Goal: Task Accomplishment & Management: Complete application form

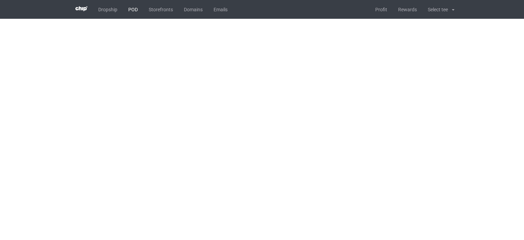
click at [134, 10] on link "POD" at bounding box center [133, 9] width 20 height 19
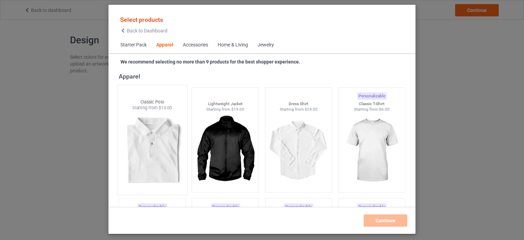
click at [164, 138] on div at bounding box center [152, 151] width 70 height 80
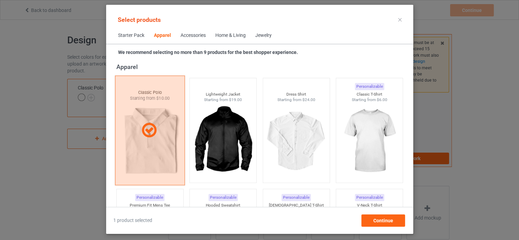
click at [164, 138] on div at bounding box center [149, 130] width 69 height 17
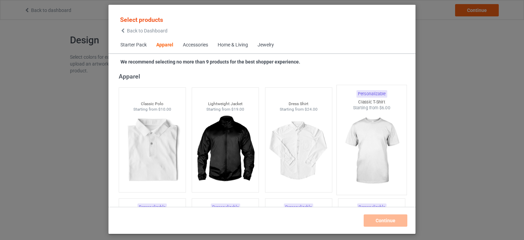
click at [356, 149] on img at bounding box center [372, 151] width 64 height 80
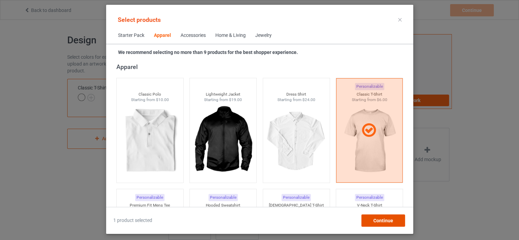
click at [377, 220] on span "Continue" at bounding box center [383, 220] width 20 height 5
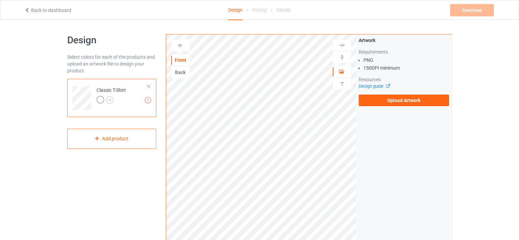
click at [114, 101] on div at bounding box center [111, 101] width 29 height 10
click at [109, 100] on img at bounding box center [110, 100] width 8 height 8
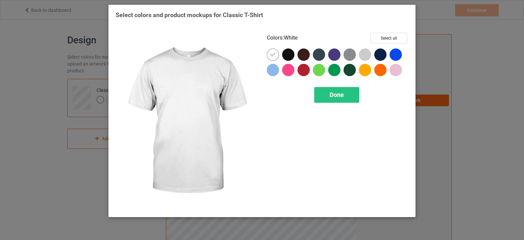
click at [273, 52] on icon at bounding box center [273, 55] width 6 height 6
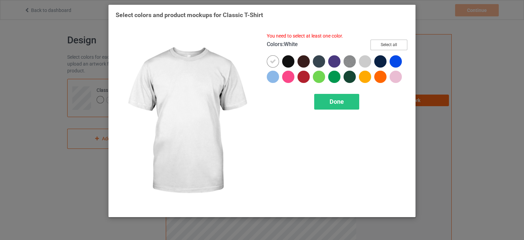
click at [381, 45] on button "Select all" at bounding box center [389, 45] width 37 height 11
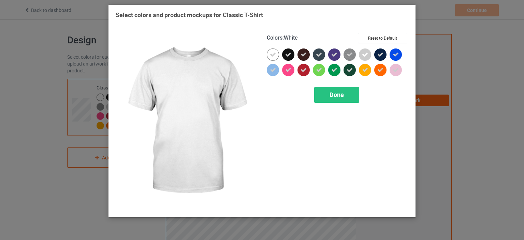
click at [274, 56] on icon at bounding box center [273, 55] width 6 height 6
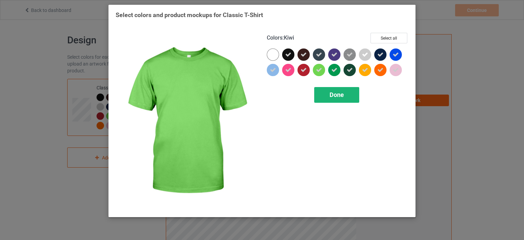
click at [346, 97] on div "Done" at bounding box center [336, 95] width 45 height 16
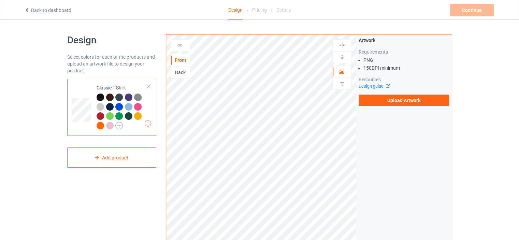
click at [122, 122] on img at bounding box center [119, 126] width 8 height 8
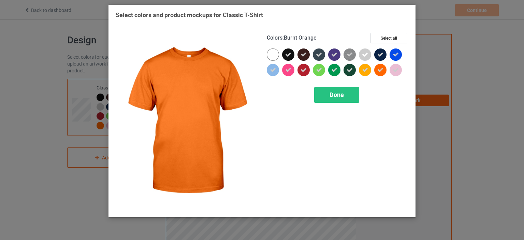
click at [389, 73] on div at bounding box center [381, 71] width 15 height 15
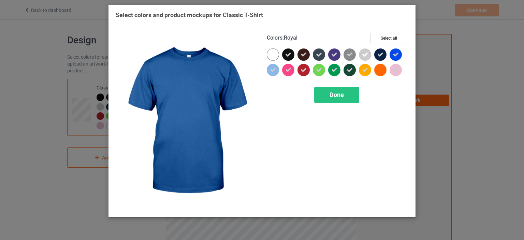
click at [393, 55] on icon at bounding box center [396, 55] width 6 height 6
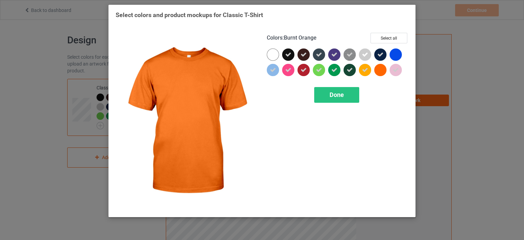
click at [389, 66] on div at bounding box center [381, 71] width 15 height 15
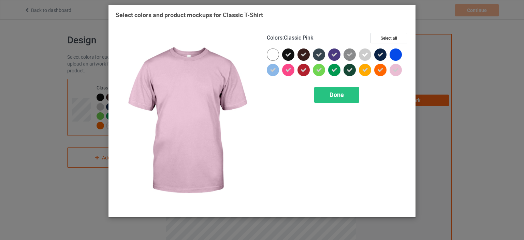
click at [393, 72] on icon at bounding box center [396, 70] width 6 height 6
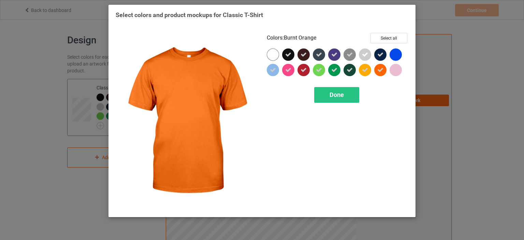
click at [375, 71] on div at bounding box center [380, 70] width 12 height 12
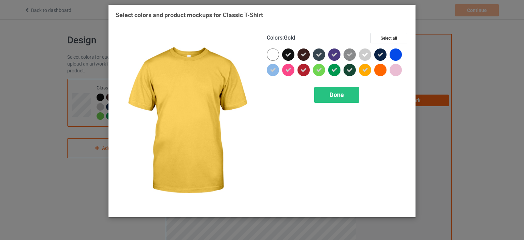
click at [366, 71] on icon at bounding box center [365, 70] width 6 height 6
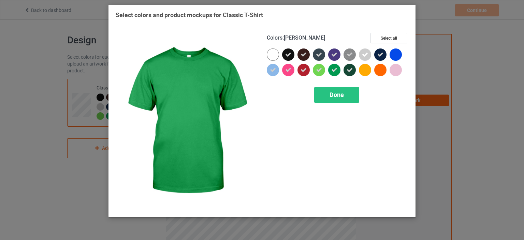
click at [332, 72] on icon at bounding box center [334, 70] width 6 height 6
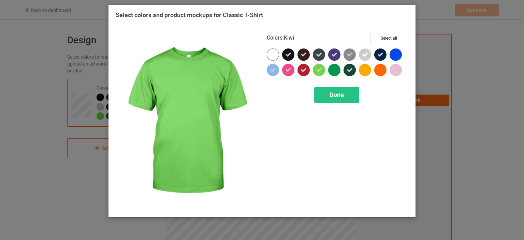
click at [321, 72] on icon at bounding box center [319, 70] width 6 height 6
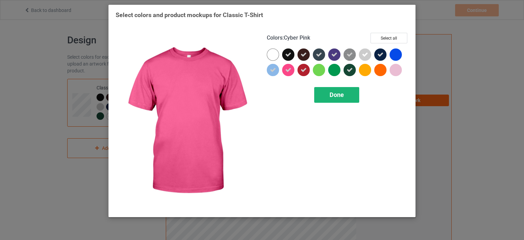
click at [329, 90] on div "Done" at bounding box center [336, 95] width 45 height 16
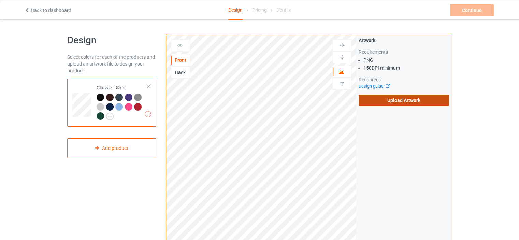
click at [372, 105] on label "Upload Artwork" at bounding box center [404, 101] width 90 height 12
click at [0, 0] on input "Upload Artwork" at bounding box center [0, 0] width 0 height 0
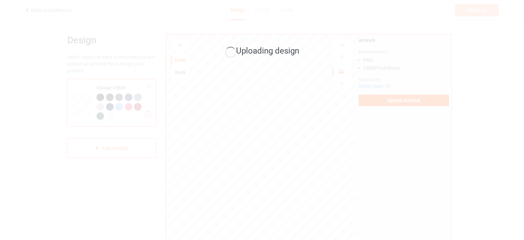
click at [348, 151] on div "Uploading design" at bounding box center [262, 120] width 524 height 240
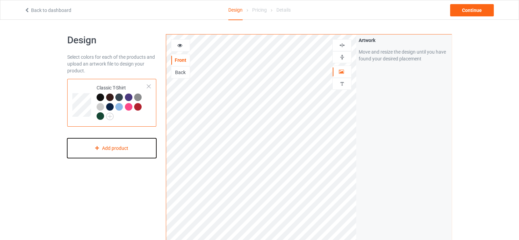
click at [115, 150] on div "Add product" at bounding box center [111, 148] width 89 height 20
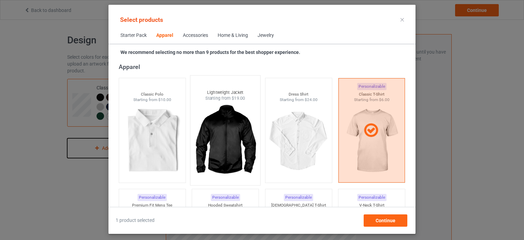
scroll to position [390, 0]
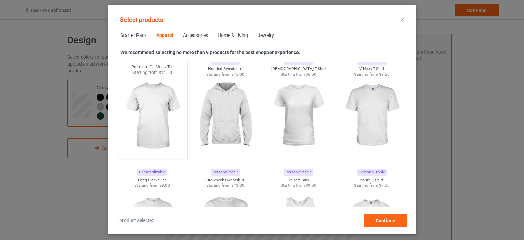
click at [161, 128] on img at bounding box center [152, 116] width 64 height 80
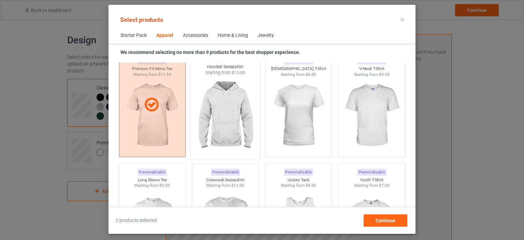
click at [234, 121] on img at bounding box center [225, 116] width 64 height 80
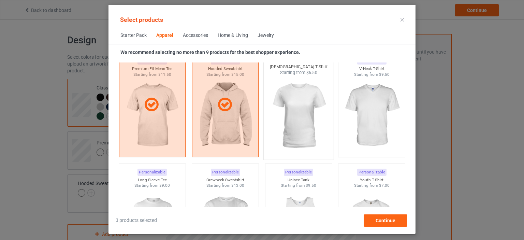
click at [284, 116] on img at bounding box center [298, 116] width 64 height 80
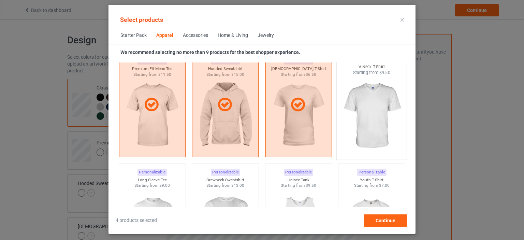
click at [365, 115] on img at bounding box center [372, 116] width 64 height 80
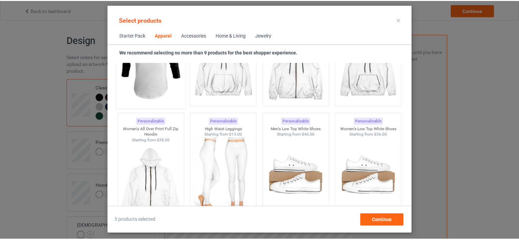
scroll to position [527, 0]
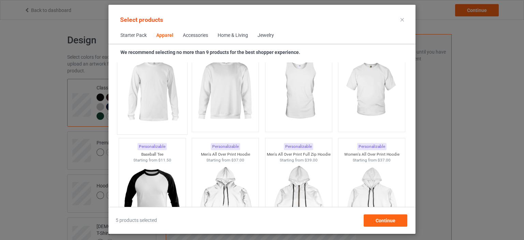
click at [168, 86] on img at bounding box center [152, 90] width 64 height 80
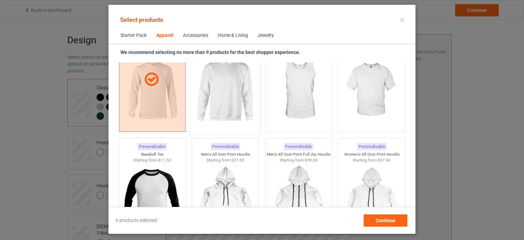
click at [223, 88] on img at bounding box center [225, 90] width 64 height 80
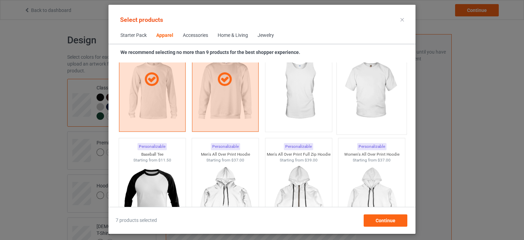
click at [369, 95] on img at bounding box center [372, 90] width 64 height 80
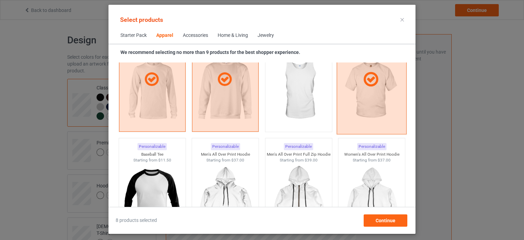
click at [366, 102] on div at bounding box center [372, 80] width 70 height 110
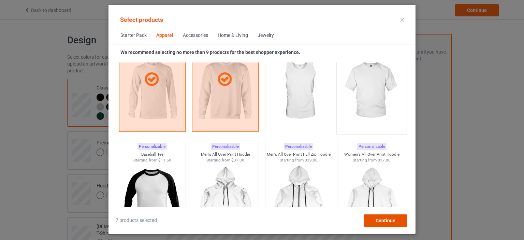
click at [388, 218] on span "Continue" at bounding box center [386, 220] width 20 height 5
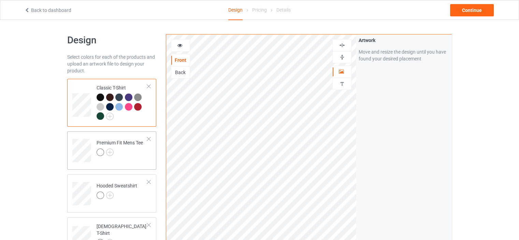
click at [104, 149] on div at bounding box center [102, 153] width 10 height 10
click at [108, 153] on img at bounding box center [110, 152] width 8 height 8
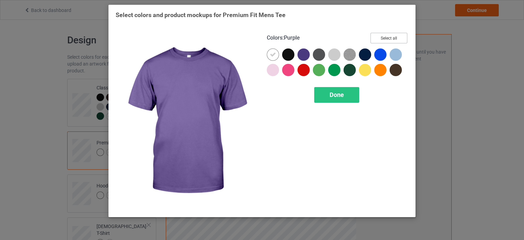
click at [375, 37] on button "Select all" at bounding box center [389, 38] width 37 height 11
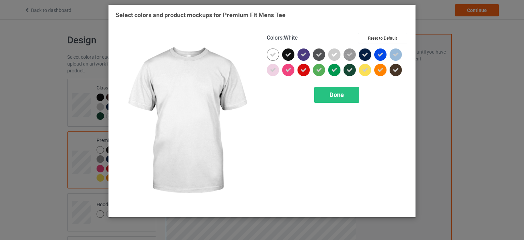
click at [265, 58] on div "Colors : White Reset to Default Done" at bounding box center [337, 121] width 151 height 187
click at [273, 56] on icon at bounding box center [273, 55] width 6 height 6
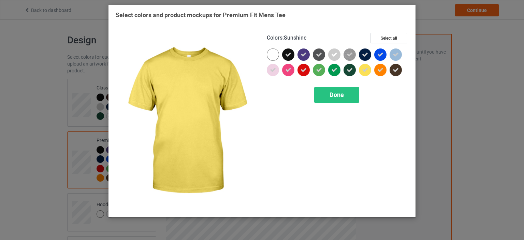
click at [365, 67] on icon at bounding box center [365, 70] width 6 height 6
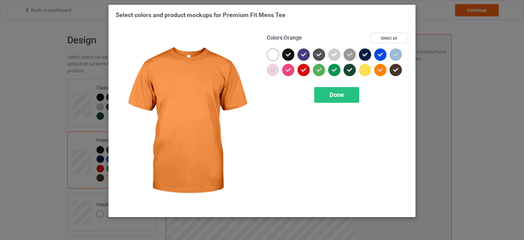
click at [379, 70] on icon at bounding box center [380, 70] width 6 height 6
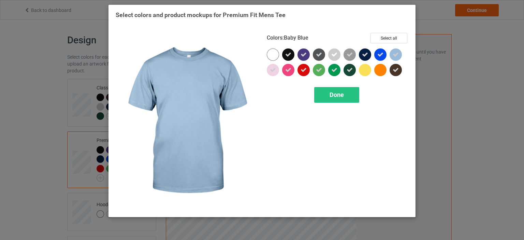
click at [394, 51] on div at bounding box center [396, 54] width 12 height 12
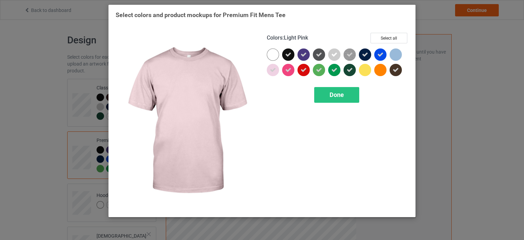
click at [276, 72] on icon at bounding box center [273, 70] width 6 height 6
click at [331, 96] on span "Done" at bounding box center [337, 94] width 14 height 7
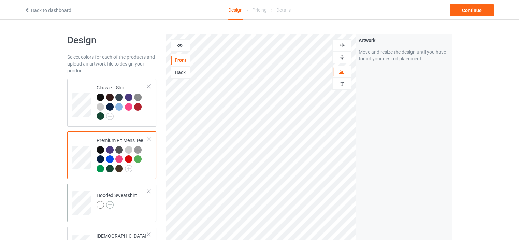
click at [106, 203] on img at bounding box center [110, 205] width 8 height 8
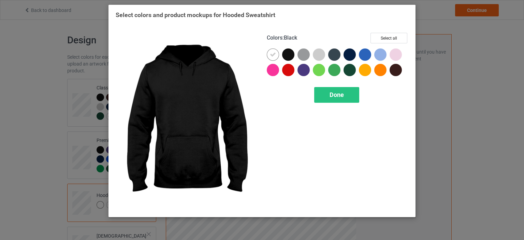
click at [295, 50] on div at bounding box center [289, 55] width 15 height 15
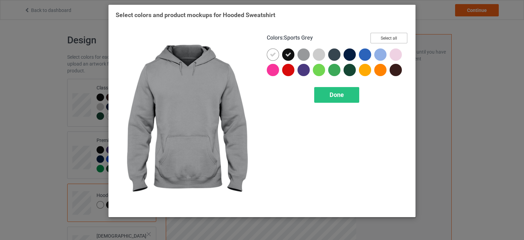
click at [390, 37] on button "Select all" at bounding box center [389, 38] width 37 height 11
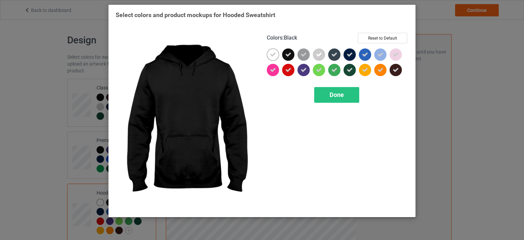
click at [385, 31] on div "Colors : Black Reset to Default Done" at bounding box center [337, 121] width 151 height 187
click at [378, 40] on button "Reset to Default" at bounding box center [382, 38] width 49 height 11
click at [378, 40] on button "Select all" at bounding box center [389, 38] width 37 height 11
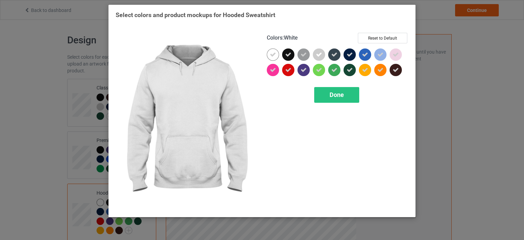
click at [279, 53] on div at bounding box center [273, 54] width 12 height 12
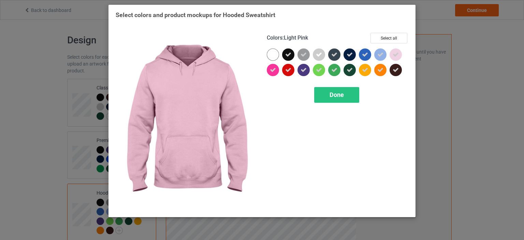
click at [394, 58] on div at bounding box center [396, 54] width 12 height 12
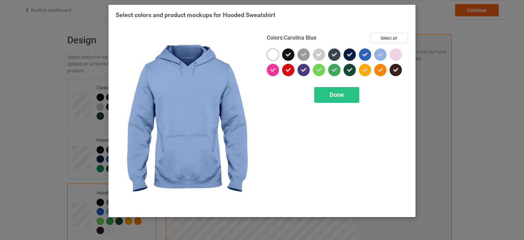
click at [377, 59] on div at bounding box center [380, 54] width 12 height 12
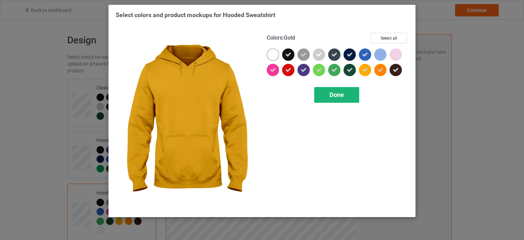
click at [353, 91] on div "Done" at bounding box center [336, 95] width 45 height 16
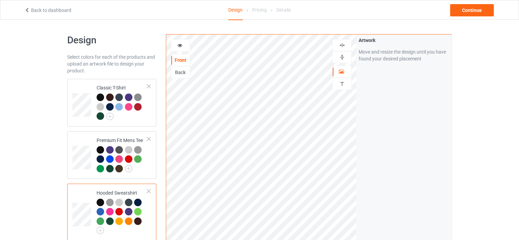
scroll to position [136, 0]
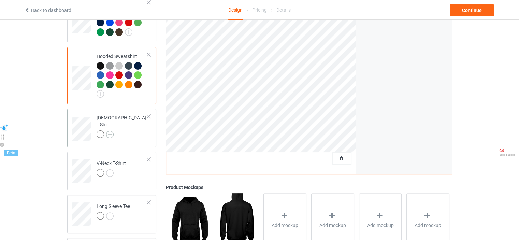
click at [112, 131] on img at bounding box center [110, 135] width 8 height 8
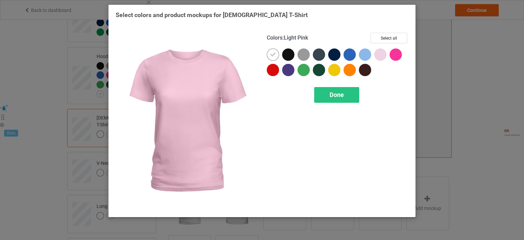
click at [392, 44] on div "Colors : Light Pink Select all" at bounding box center [338, 41] width 142 height 16
click at [392, 42] on button "Select all" at bounding box center [389, 38] width 37 height 11
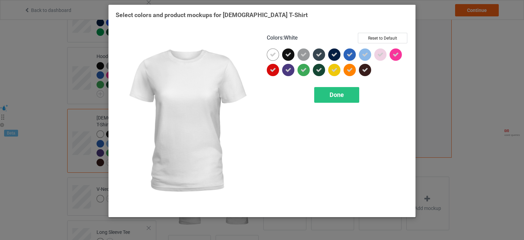
click at [278, 52] on div at bounding box center [273, 54] width 12 height 12
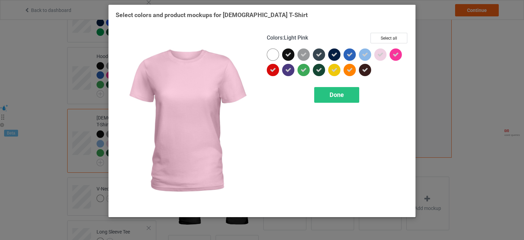
click at [383, 53] on icon at bounding box center [380, 55] width 6 height 6
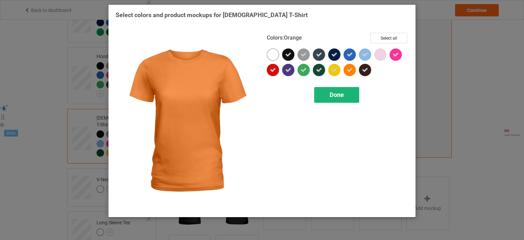
click at [345, 102] on div "Done" at bounding box center [336, 95] width 45 height 16
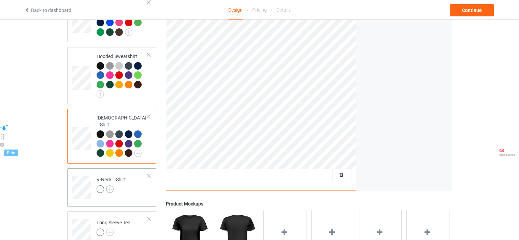
click at [109, 185] on img at bounding box center [110, 189] width 8 height 8
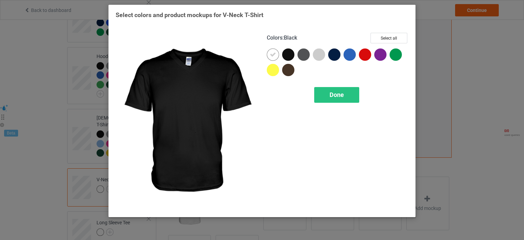
click at [284, 52] on div at bounding box center [288, 54] width 12 height 12
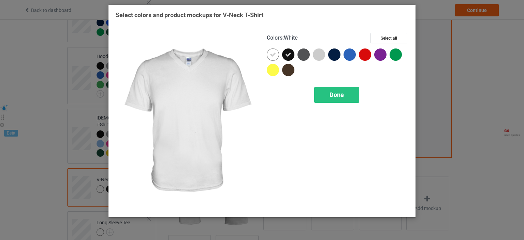
click at [278, 59] on div at bounding box center [274, 55] width 15 height 15
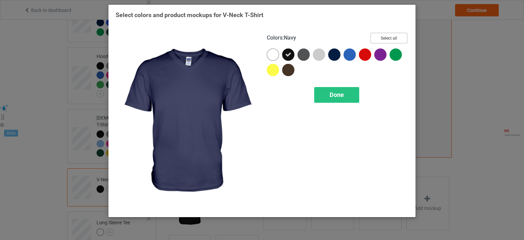
click at [382, 39] on button "Select all" at bounding box center [389, 38] width 37 height 11
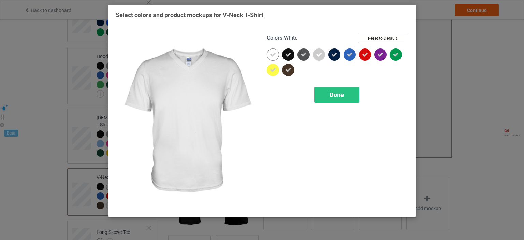
click at [274, 60] on div at bounding box center [273, 54] width 12 height 12
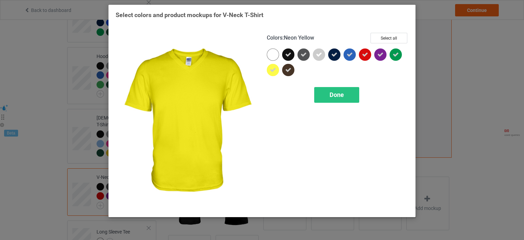
click at [275, 71] on icon at bounding box center [273, 70] width 6 height 6
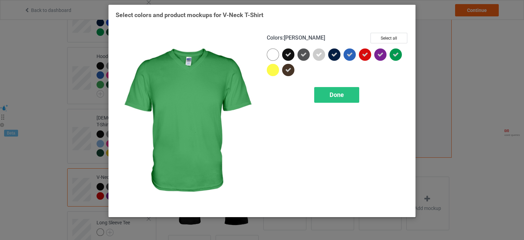
click at [403, 51] on div at bounding box center [397, 55] width 15 height 15
click at [348, 95] on div "Done" at bounding box center [336, 95] width 45 height 16
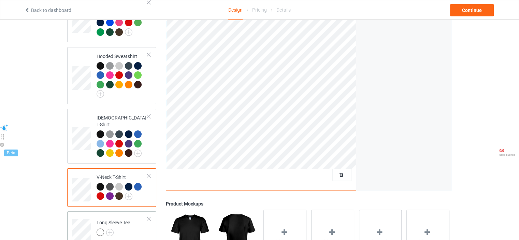
scroll to position [227, 0]
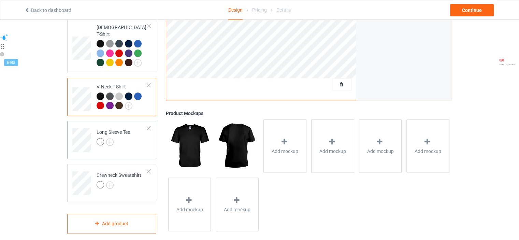
click at [114, 138] on div at bounding box center [113, 143] width 33 height 10
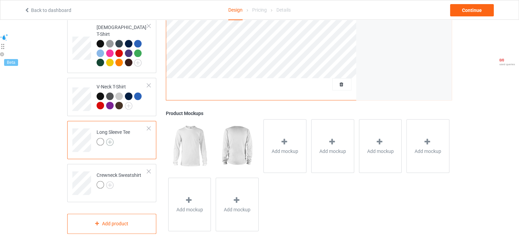
click at [111, 138] on img at bounding box center [110, 142] width 8 height 8
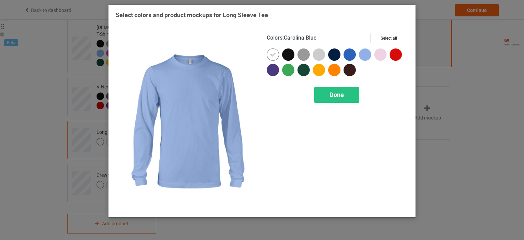
click at [378, 46] on div "Colors : Carolina Blue Select all" at bounding box center [338, 41] width 142 height 16
click at [380, 40] on button "Select all" at bounding box center [389, 38] width 37 height 11
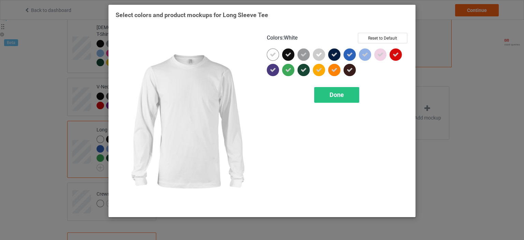
click at [272, 56] on icon at bounding box center [273, 55] width 6 height 6
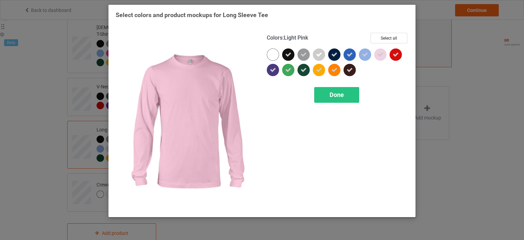
click at [387, 54] on div at bounding box center [381, 55] width 15 height 15
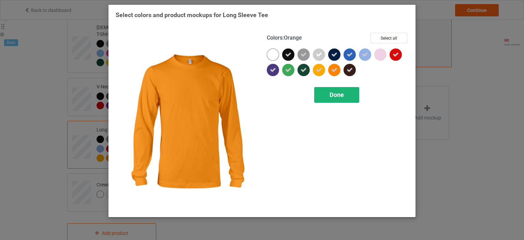
click at [343, 98] on span "Done" at bounding box center [337, 94] width 14 height 7
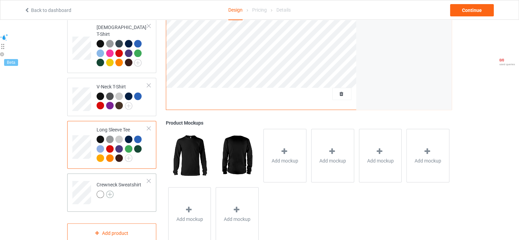
click at [109, 190] on img at bounding box center [110, 194] width 8 height 8
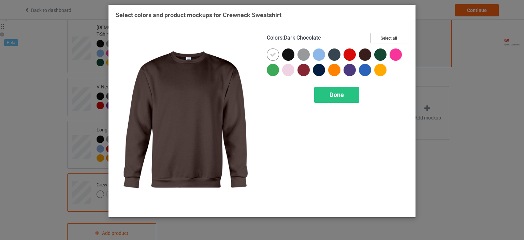
click at [381, 41] on button "Select all" at bounding box center [389, 38] width 37 height 11
click at [381, 41] on button "Reset to Default" at bounding box center [382, 38] width 49 height 11
click at [381, 41] on button "Select all" at bounding box center [389, 38] width 37 height 11
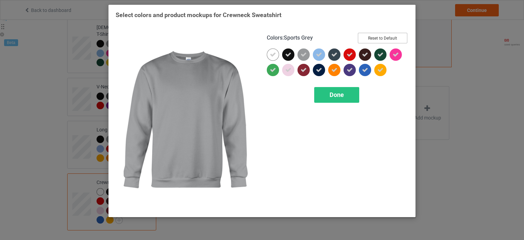
click at [373, 41] on button "Reset to Default" at bounding box center [382, 38] width 49 height 11
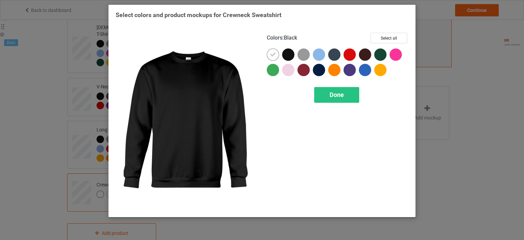
click at [291, 55] on div at bounding box center [288, 54] width 12 height 12
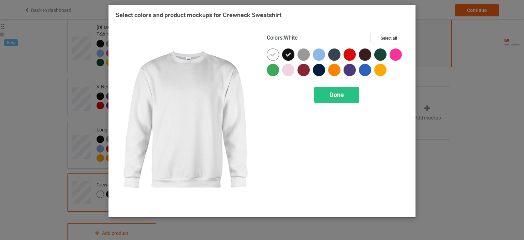
click at [275, 56] on icon at bounding box center [273, 55] width 6 height 6
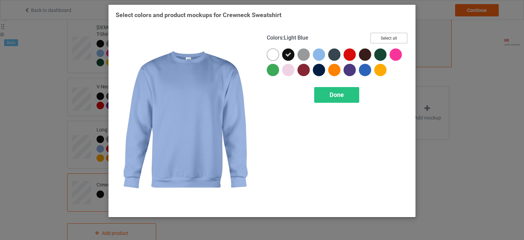
click at [387, 43] on button "Select all" at bounding box center [389, 38] width 37 height 11
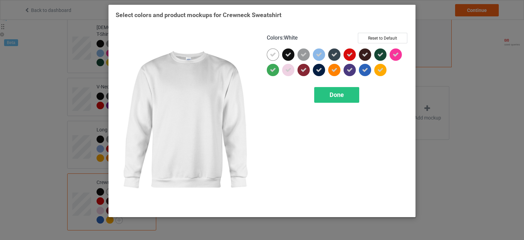
click at [268, 62] on div at bounding box center [274, 55] width 15 height 15
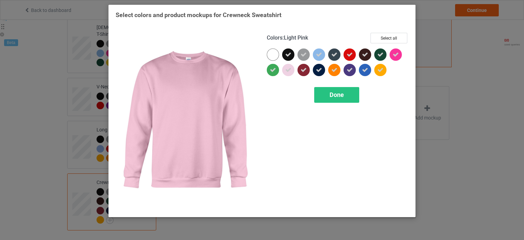
click at [284, 71] on div at bounding box center [288, 70] width 12 height 12
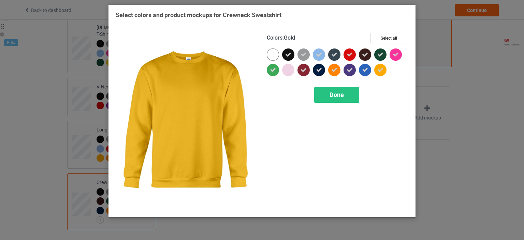
click at [377, 71] on icon at bounding box center [380, 70] width 6 height 6
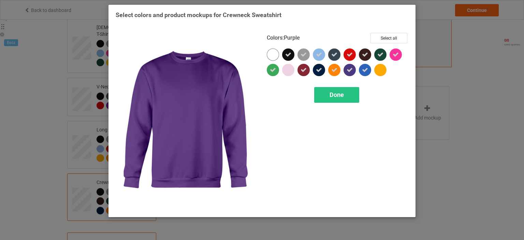
click at [348, 94] on div "Done" at bounding box center [336, 95] width 45 height 16
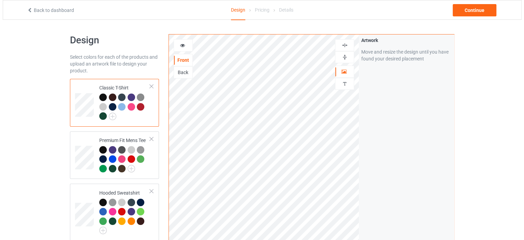
scroll to position [136, 0]
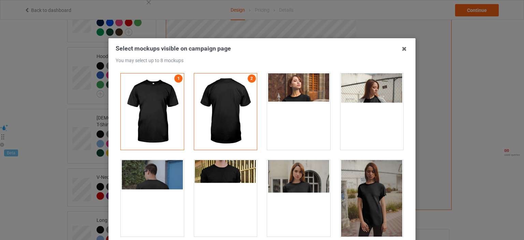
click at [293, 122] on div at bounding box center [298, 111] width 63 height 76
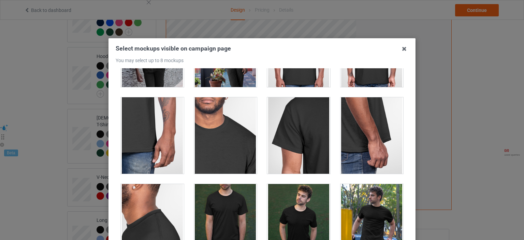
scroll to position [546, 0]
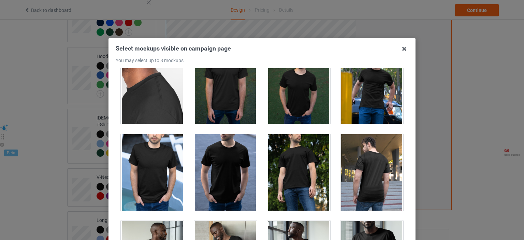
click at [366, 97] on div at bounding box center [372, 85] width 63 height 76
click at [237, 168] on div at bounding box center [225, 172] width 63 height 76
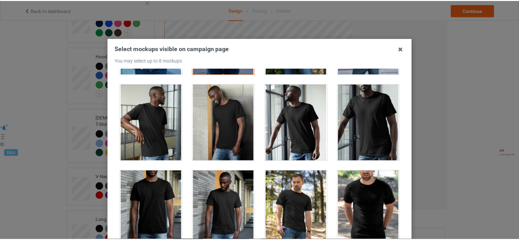
scroll to position [819, 0]
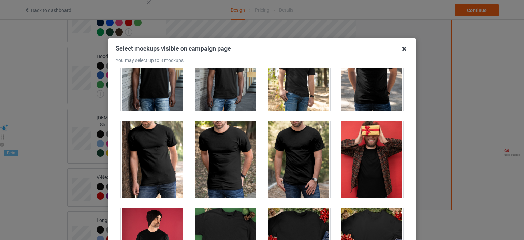
click at [401, 49] on icon at bounding box center [404, 48] width 11 height 11
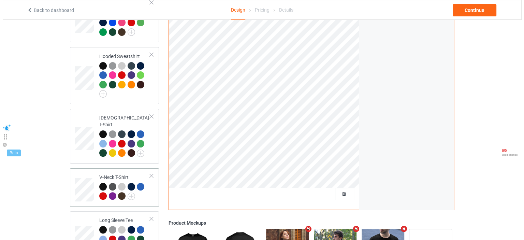
scroll to position [0, 0]
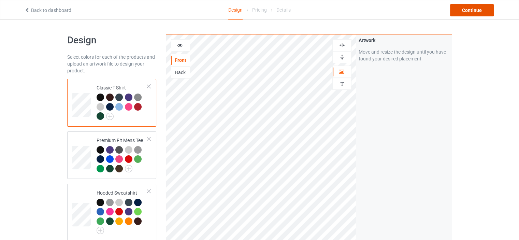
click at [479, 6] on div "Continue" at bounding box center [472, 10] width 44 height 12
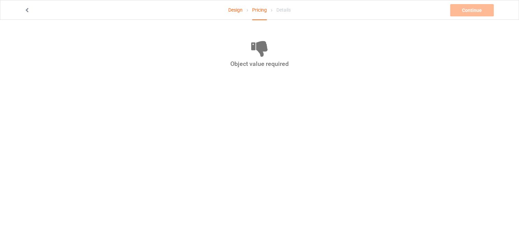
click at [232, 11] on link "Design" at bounding box center [235, 9] width 14 height 19
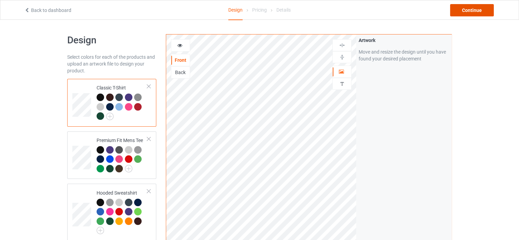
click at [481, 12] on div "Continue" at bounding box center [472, 10] width 44 height 12
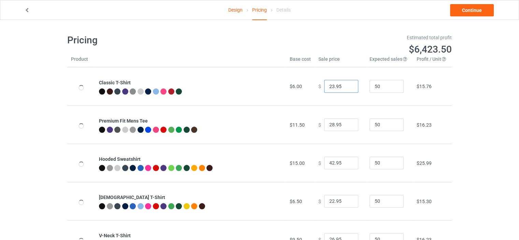
click at [345, 85] on input "23.95" at bounding box center [341, 86] width 34 height 13
click at [345, 85] on input "24.95" at bounding box center [341, 86] width 34 height 13
click at [345, 86] on input "25.95" at bounding box center [341, 86] width 34 height 13
click at [345, 86] on input "26.95" at bounding box center [341, 86] width 34 height 13
click at [345, 86] on input "27.95" at bounding box center [341, 86] width 34 height 13
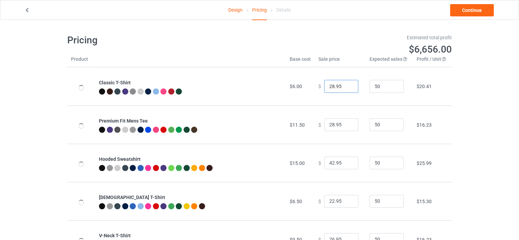
click at [345, 86] on input "28.95" at bounding box center [341, 86] width 34 height 13
click at [345, 86] on input "29.95" at bounding box center [341, 86] width 34 height 13
click at [345, 86] on input "30.95" at bounding box center [341, 86] width 34 height 13
click at [348, 85] on input "31.95" at bounding box center [341, 86] width 34 height 13
click at [348, 85] on input "32.95" at bounding box center [341, 86] width 34 height 13
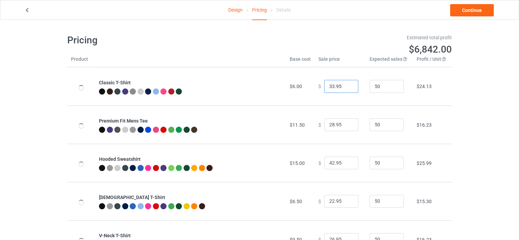
click at [348, 85] on input "33.95" at bounding box center [341, 86] width 34 height 13
click at [348, 85] on input "34.95" at bounding box center [341, 86] width 34 height 13
click at [348, 85] on input "35.95" at bounding box center [341, 86] width 34 height 13
click at [348, 88] on input "34.95" at bounding box center [341, 86] width 34 height 13
click at [348, 88] on input "33.95" at bounding box center [341, 86] width 34 height 13
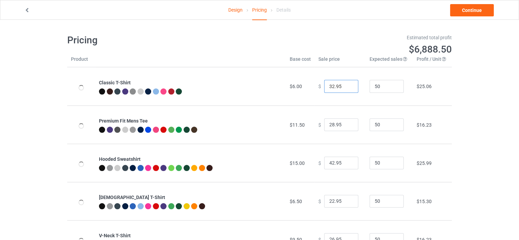
click at [348, 88] on input "32.95" at bounding box center [341, 86] width 34 height 13
click at [348, 88] on input "31.95" at bounding box center [341, 86] width 34 height 13
click at [348, 88] on input "30.95" at bounding box center [341, 86] width 34 height 13
click at [348, 88] on input "29.95" at bounding box center [341, 86] width 34 height 13
click at [348, 88] on input "28.95" at bounding box center [341, 86] width 34 height 13
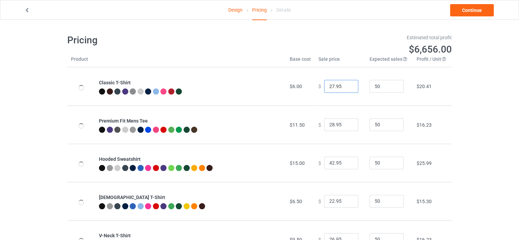
click at [348, 88] on input "27.95" at bounding box center [341, 86] width 34 height 13
click at [348, 88] on input "26.95" at bounding box center [341, 86] width 34 height 13
click at [348, 88] on input "25.95" at bounding box center [341, 86] width 34 height 13
click at [348, 88] on input "24.95" at bounding box center [341, 86] width 34 height 13
click at [348, 88] on input "23.95" at bounding box center [341, 86] width 34 height 13
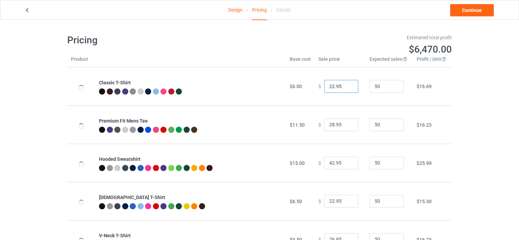
click at [348, 88] on input "22.95" at bounding box center [341, 86] width 34 height 13
click at [348, 88] on input "21.95" at bounding box center [341, 86] width 34 height 13
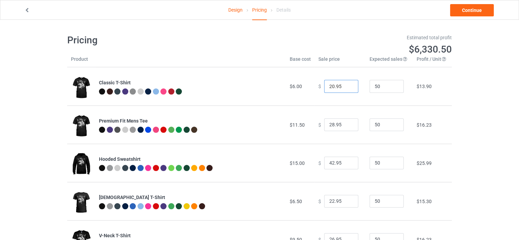
type input "20.95"
click at [348, 88] on input "20.95" at bounding box center [341, 86] width 34 height 13
click at [487, 9] on link "Continue" at bounding box center [472, 10] width 44 height 12
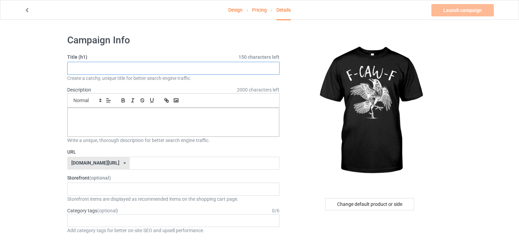
click at [198, 67] on input "text" at bounding box center [173, 68] width 212 height 13
click at [207, 69] on input "text" at bounding box center [173, 68] width 212 height 13
paste input "limited edition"
click at [87, 71] on input "limited edition" at bounding box center [173, 68] width 212 height 13
drag, startPoint x: 73, startPoint y: 69, endPoint x: 68, endPoint y: 69, distance: 4.8
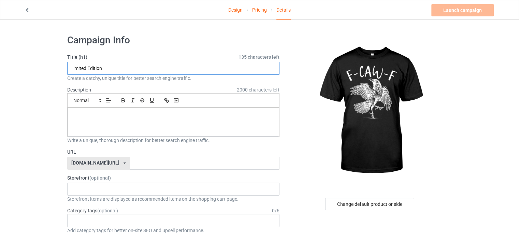
click at [68, 69] on input "limited Edition" at bounding box center [173, 68] width 212 height 13
drag, startPoint x: 68, startPoint y: 70, endPoint x: 74, endPoint y: 70, distance: 5.5
click at [74, 70] on input "limited Edition" at bounding box center [173, 68] width 212 height 13
type input "Limited Edition"
click at [79, 119] on div at bounding box center [174, 122] width 212 height 29
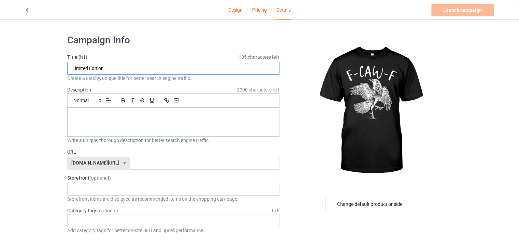
click at [87, 70] on input "Limited Edition" at bounding box center [173, 68] width 212 height 13
click at [102, 124] on div at bounding box center [174, 122] width 212 height 29
click at [133, 160] on input "text" at bounding box center [204, 163] width 149 height 13
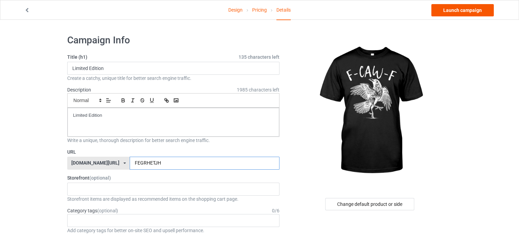
type input "FEGRHETJH"
click at [466, 10] on link "Launch campaign" at bounding box center [462, 10] width 62 height 12
